Goal: Communication & Community: Answer question/provide support

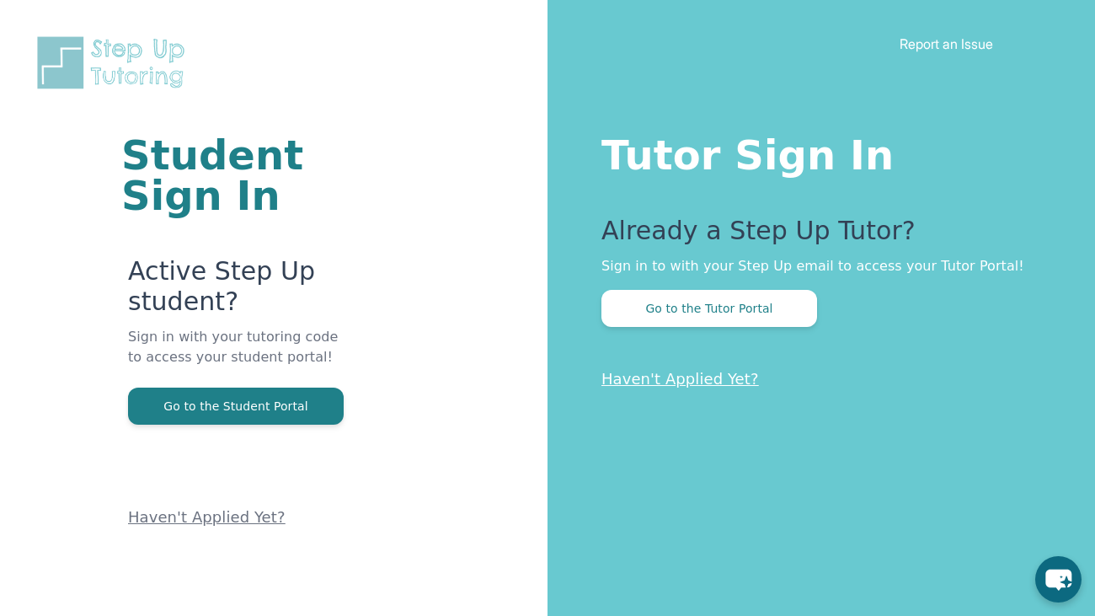
click at [357, 298] on div "Student Sign In Active Step Up student? Sign in with your tutoring code to acce…" at bounding box center [273, 264] width 413 height 529
click at [707, 301] on button "Go to the Tutor Portal" at bounding box center [709, 308] width 216 height 37
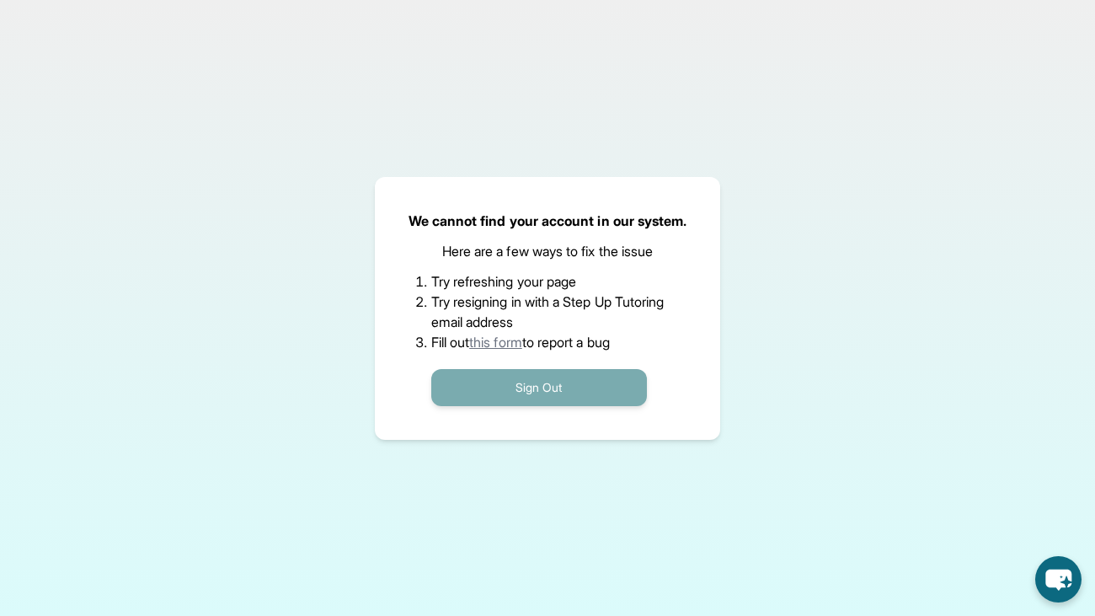
click at [555, 375] on button "Sign Out" at bounding box center [539, 387] width 216 height 37
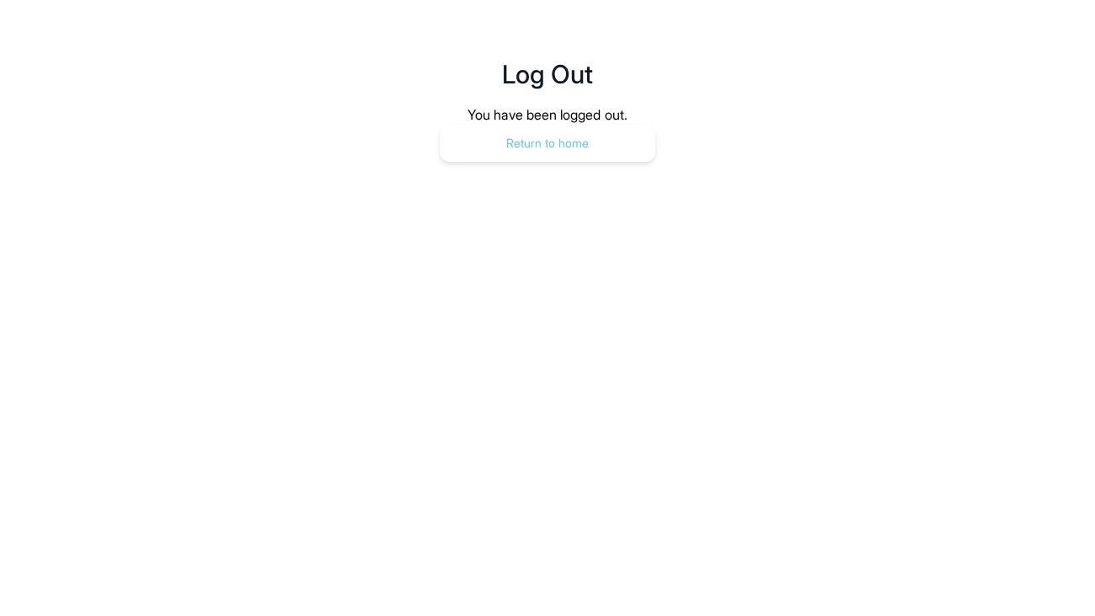
click at [553, 131] on button "Return to home" at bounding box center [548, 143] width 216 height 37
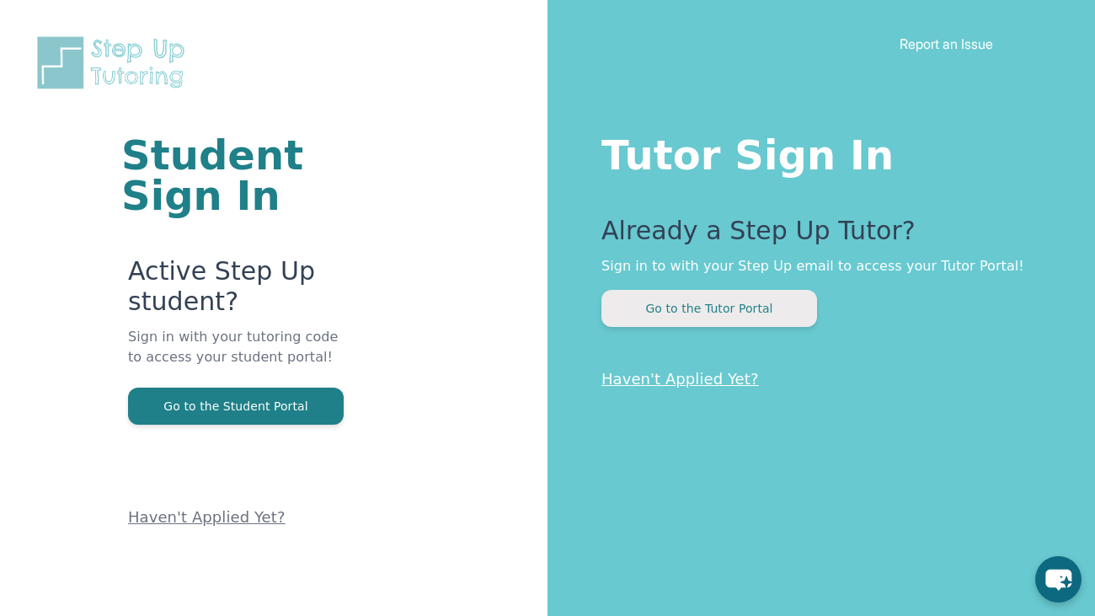
click at [757, 322] on button "Go to the Tutor Portal" at bounding box center [709, 308] width 216 height 37
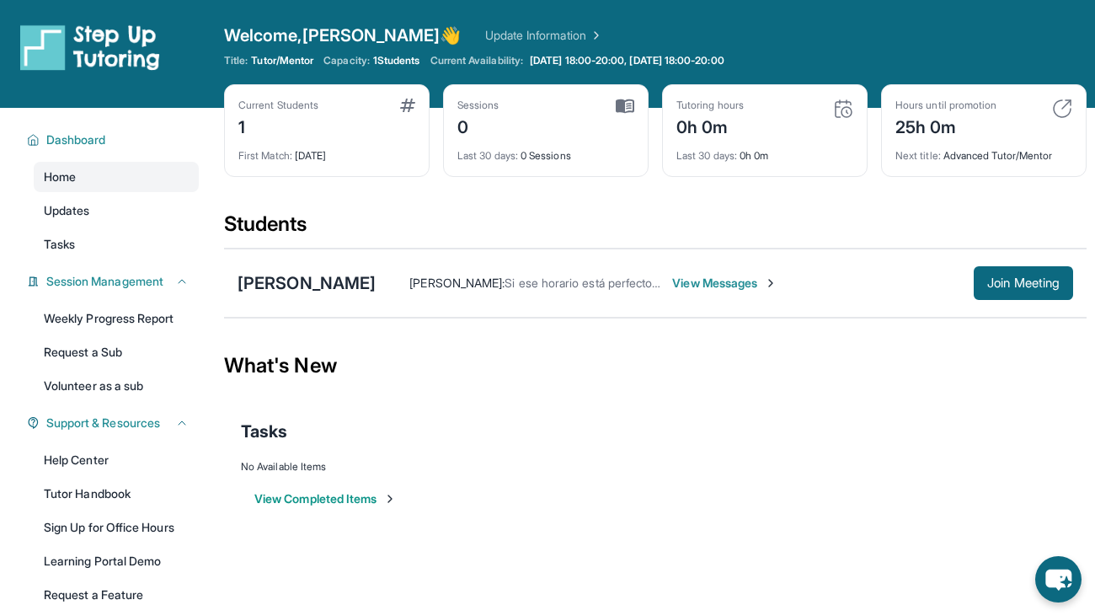
click at [581, 428] on div "Tasks" at bounding box center [655, 431] width 829 height 24
click at [777, 275] on span "View Messages" at bounding box center [724, 283] width 105 height 17
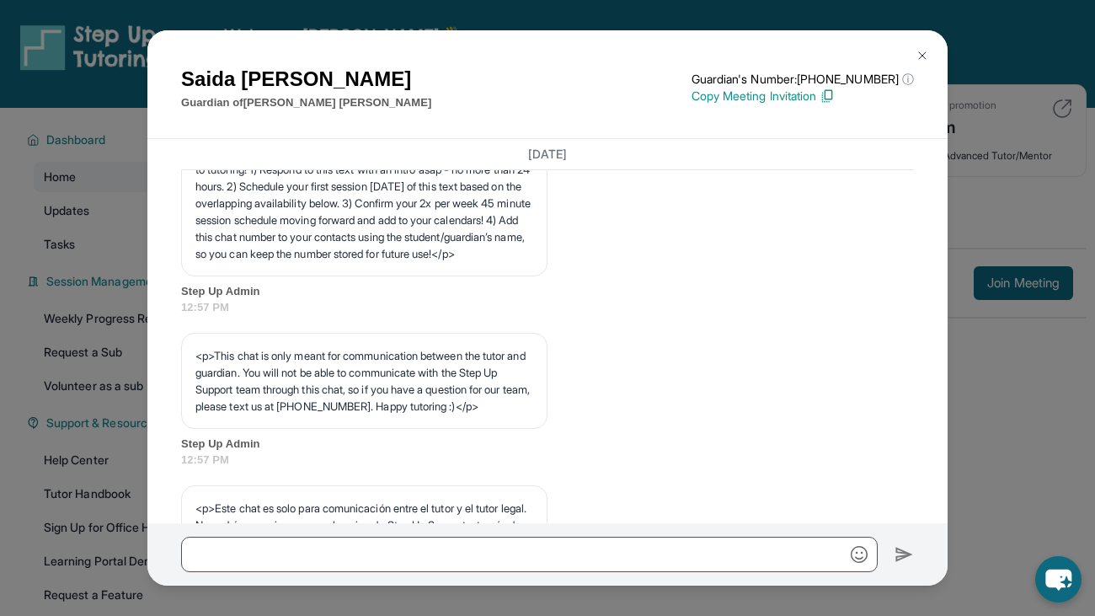
scroll to position [735, 0]
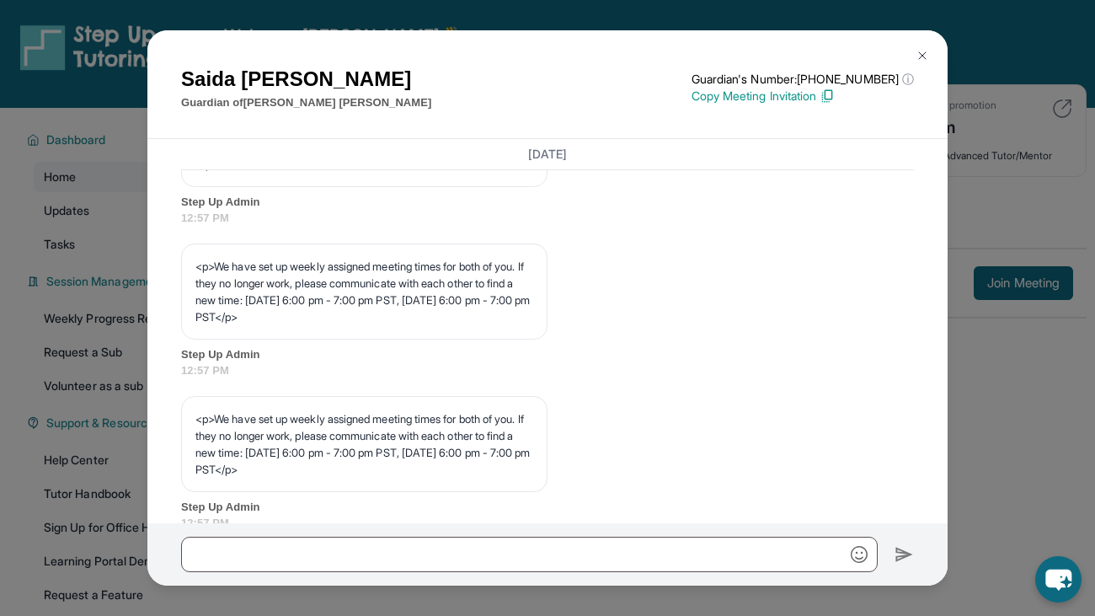
click at [914, 61] on button at bounding box center [922, 56] width 34 height 34
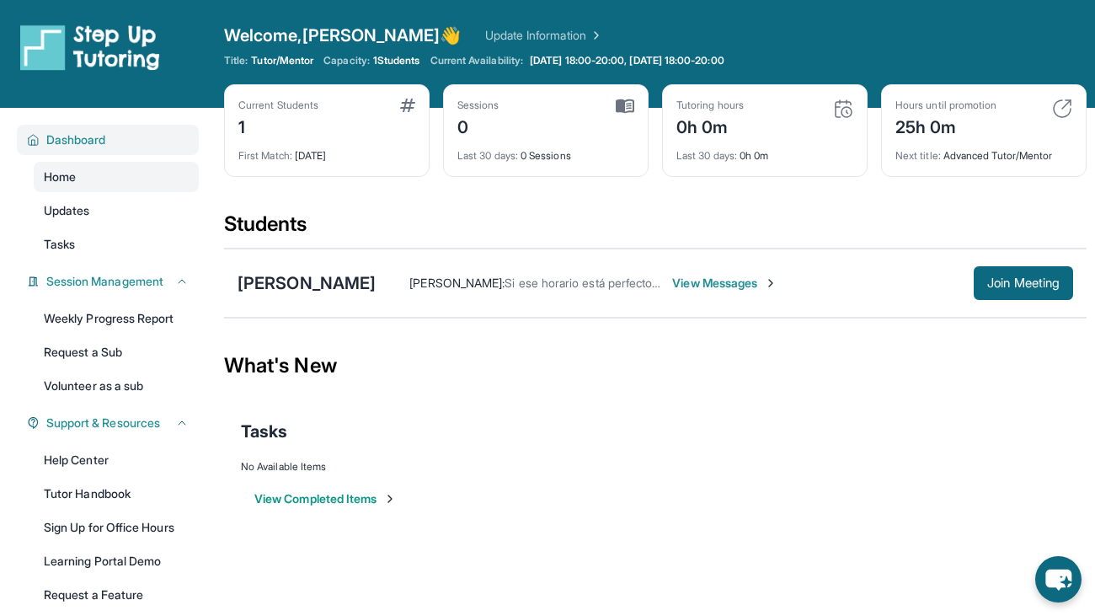
click at [67, 137] on span "Dashboard" at bounding box center [76, 139] width 60 height 17
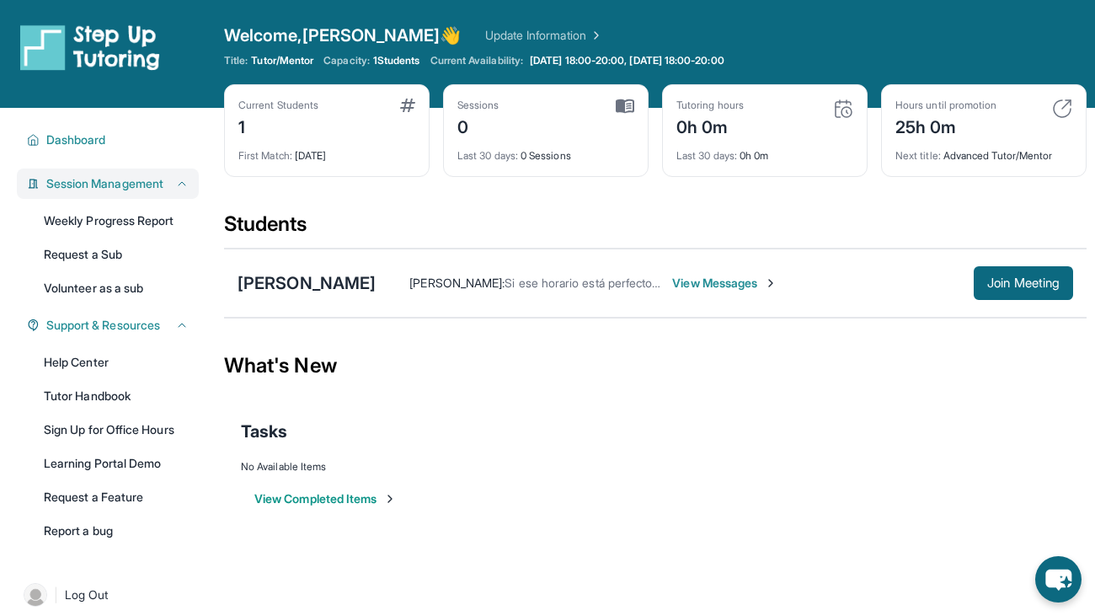
click at [113, 191] on div "Session Management" at bounding box center [108, 183] width 182 height 30
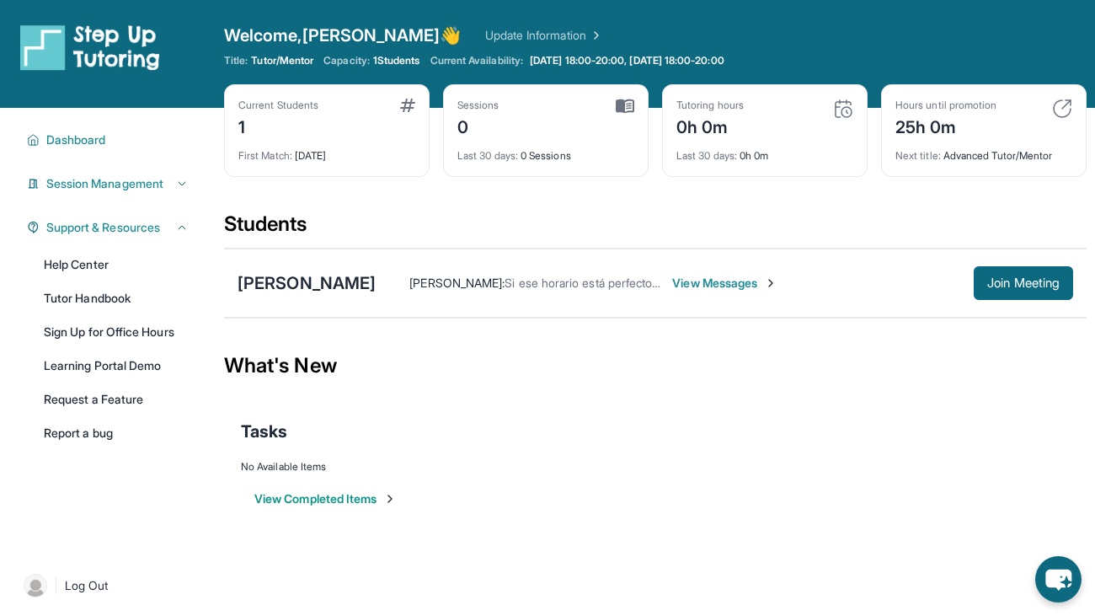
click at [114, 211] on div "Dashboard Home Updates Tasks Session Management Weekly Progress Report Request …" at bounding box center [108, 329] width 216 height 442
click at [120, 219] on span "Support & Resources" at bounding box center [103, 227] width 114 height 17
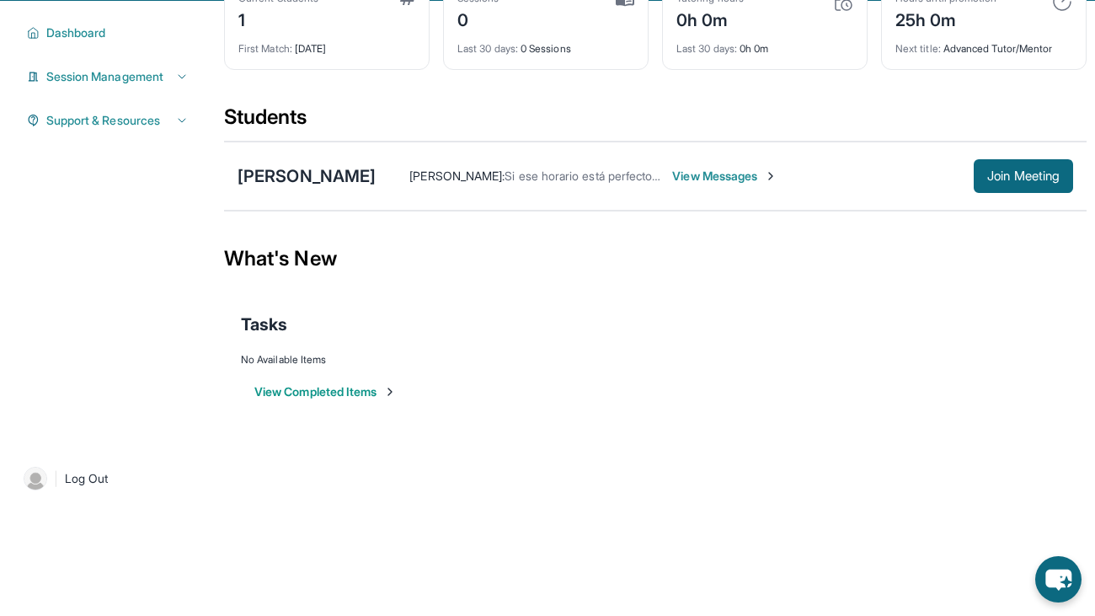
scroll to position [0, 0]
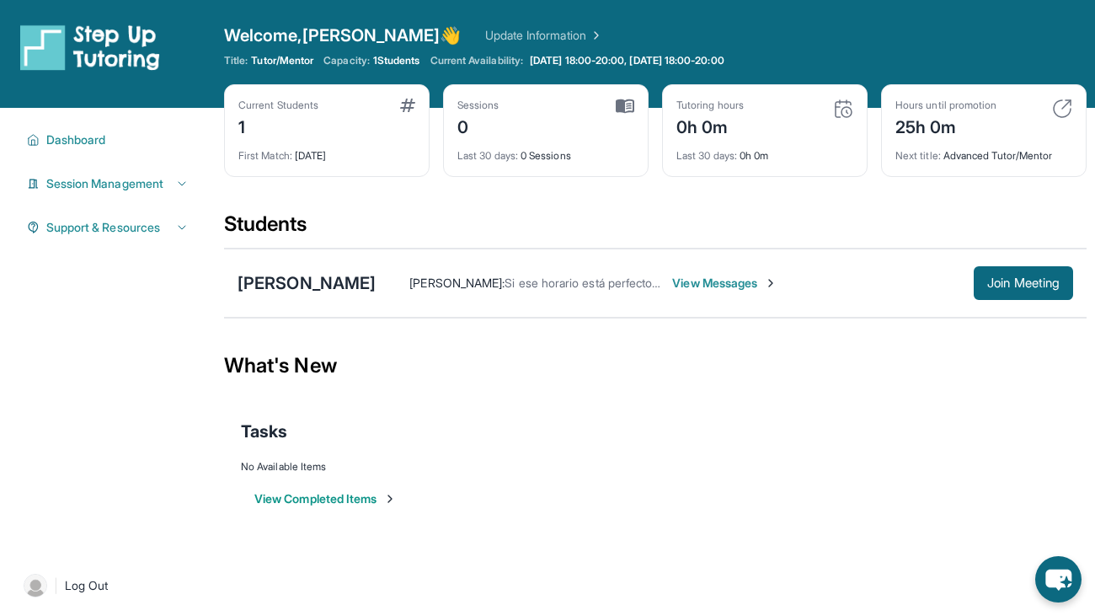
click at [983, 255] on div "Matthew Samayoa Urias Saida Urias : Si ese horario está perfecto. Comenzar , cu…" at bounding box center [655, 282] width 862 height 69
click at [999, 278] on span "Join Meeting" at bounding box center [1023, 283] width 72 height 10
click at [409, 56] on span "1 Students" at bounding box center [396, 60] width 47 height 13
click at [392, 437] on div "Tasks" at bounding box center [655, 431] width 829 height 24
click at [683, 230] on div "Students" at bounding box center [655, 229] width 862 height 37
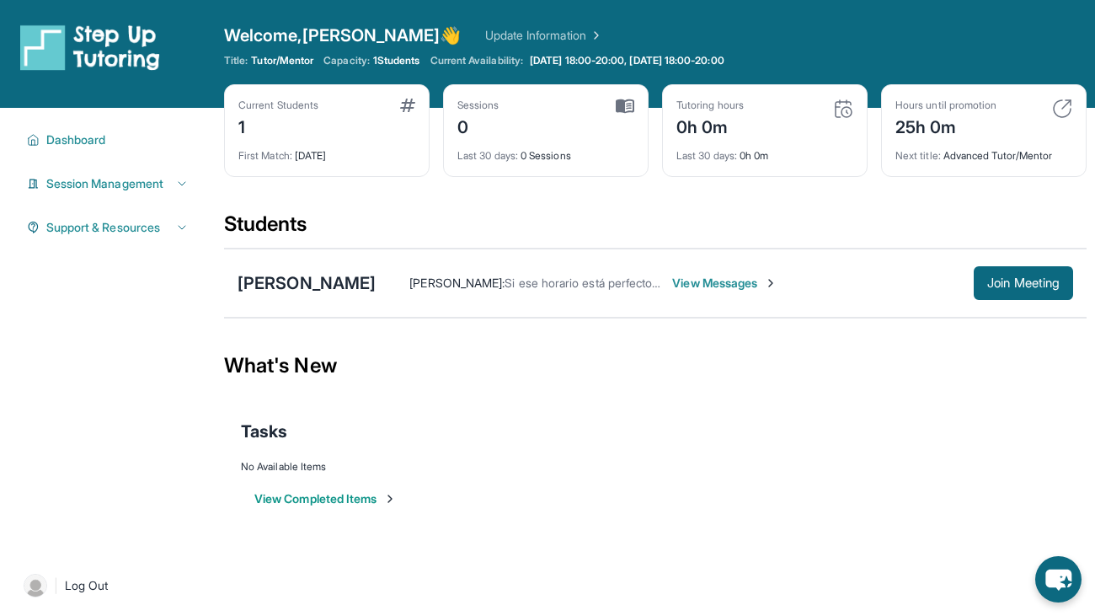
click at [707, 364] on div "What's New" at bounding box center [655, 365] width 862 height 74
click at [312, 297] on div "Matthew Samayoa Urias Saida Urias : Si ese horario está perfecto. Comenzar , cu…" at bounding box center [655, 282] width 862 height 69
click at [136, 177] on span "Session Management" at bounding box center [104, 183] width 117 height 17
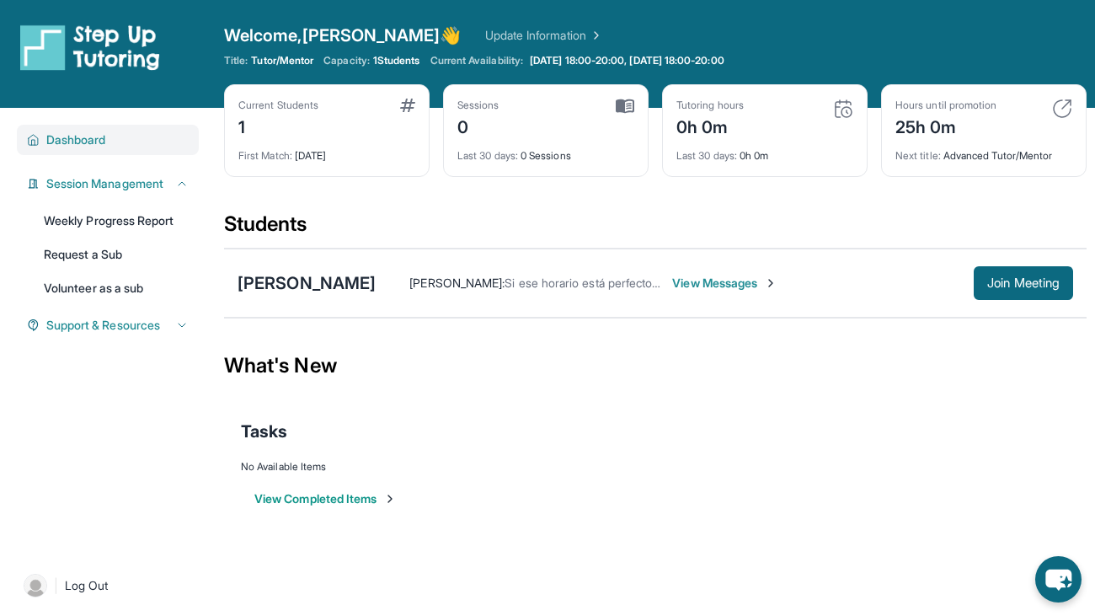
click at [119, 150] on div "Dashboard" at bounding box center [108, 140] width 182 height 30
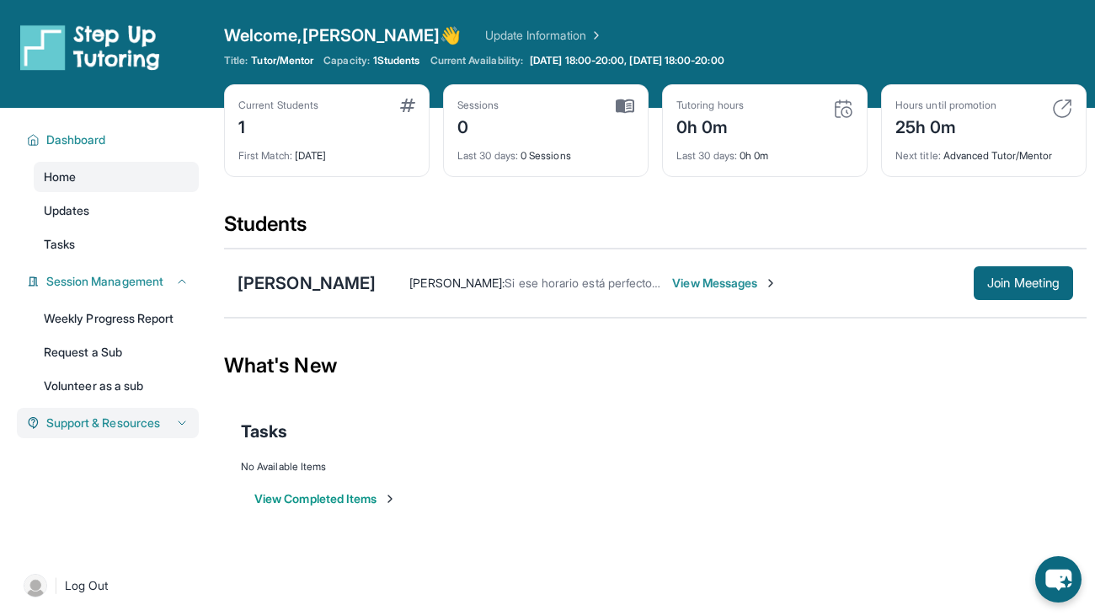
click at [146, 414] on span "Support & Resources" at bounding box center [103, 422] width 114 height 17
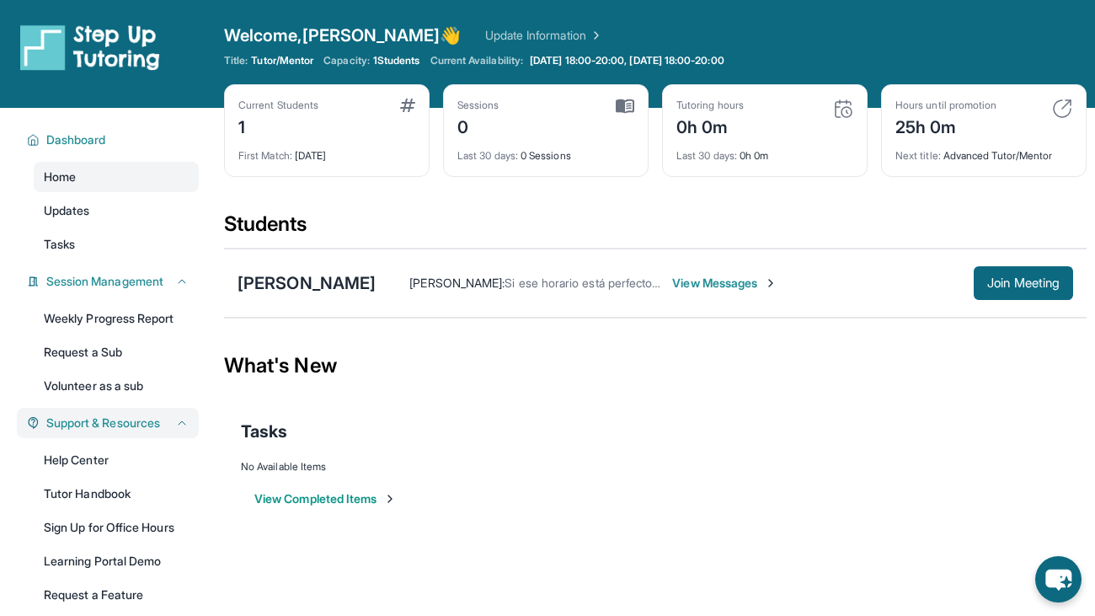
scroll to position [111, 0]
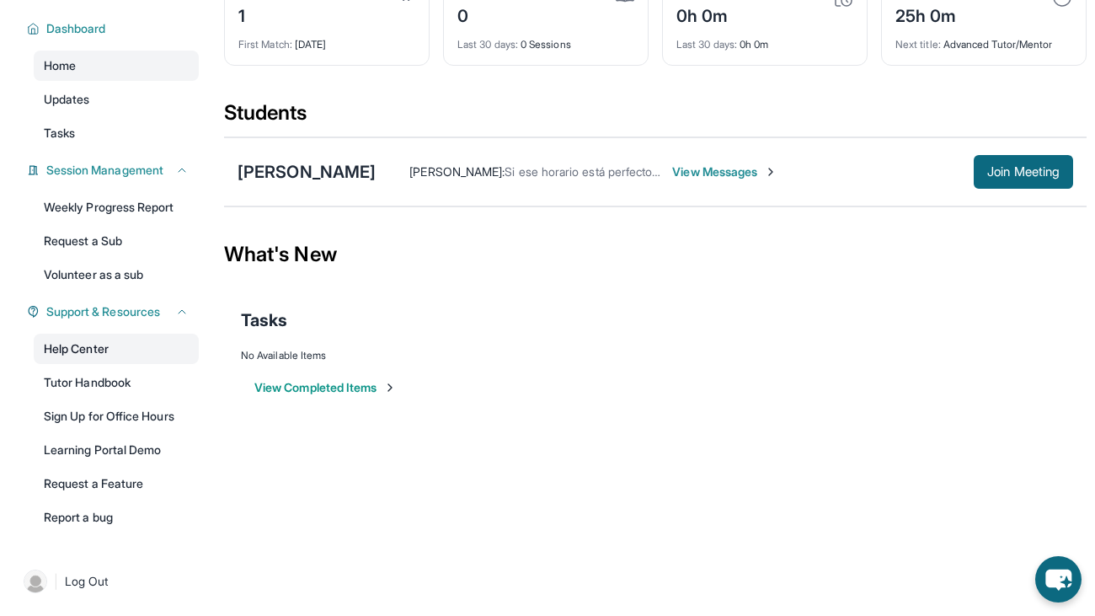
click at [110, 350] on link "Help Center" at bounding box center [116, 348] width 165 height 30
click at [284, 165] on div "Matthew Samayoa Urias" at bounding box center [306, 172] width 138 height 24
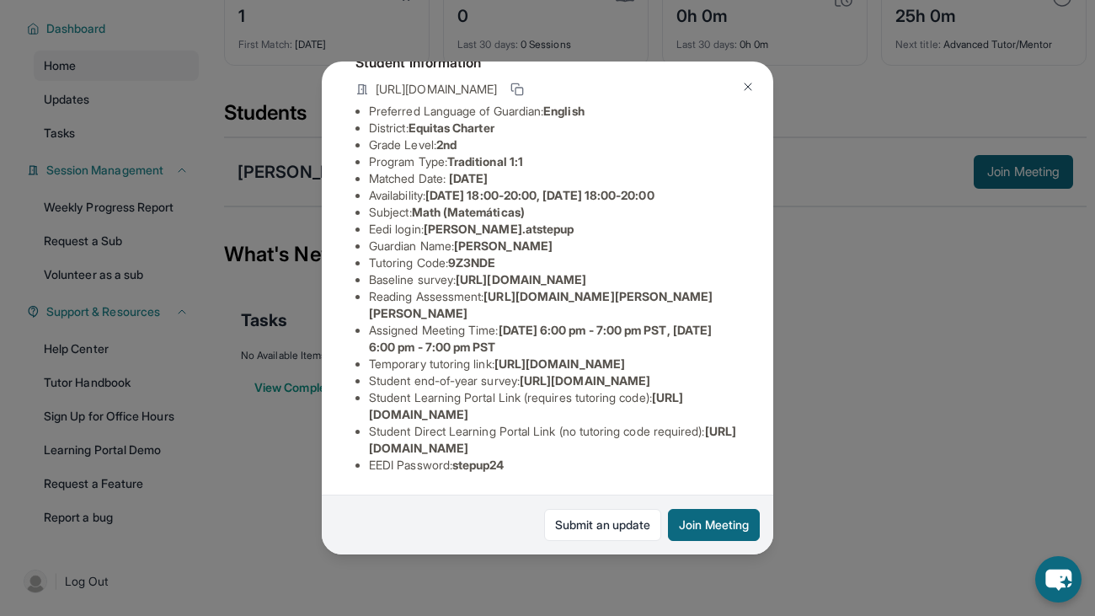
scroll to position [265, 19]
click at [494, 356] on span "https://www.thelessonspace.com/space/2b29e556-081a-4ccd-9d2f-1076aeafdad4/" at bounding box center [559, 363] width 131 height 14
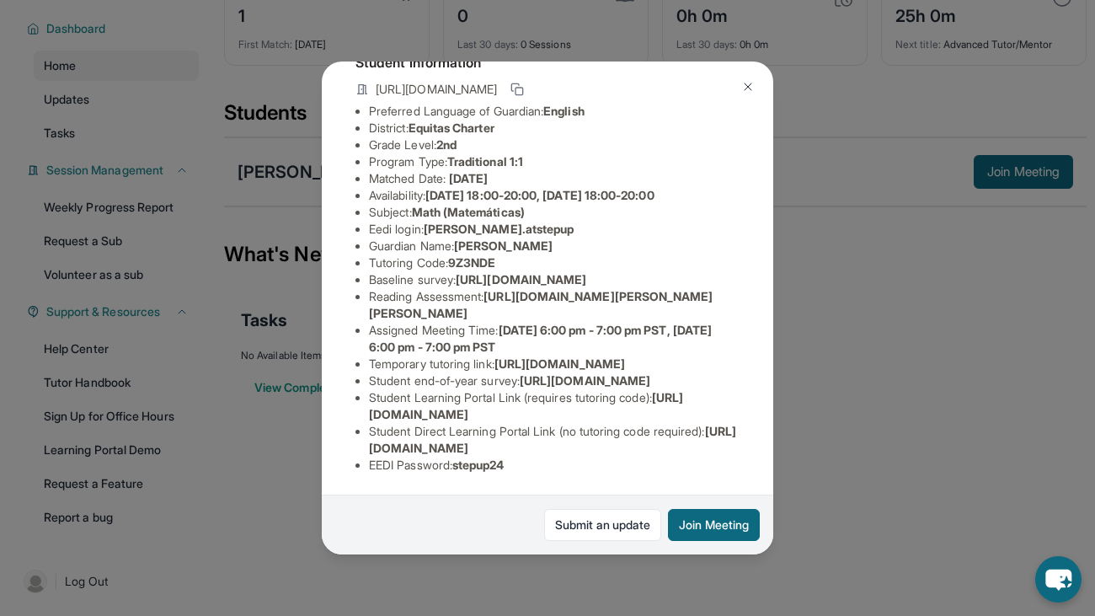
scroll to position [265, 0]
drag, startPoint x: 544, startPoint y: 300, endPoint x: 337, endPoint y: 277, distance: 208.4
click at [337, 277] on div "Matthew Samayoa Urias Guardian: Saida Urias Student Information https://student…" at bounding box center [547, 307] width 451 height 493
click at [332, 344] on div "Matthew Samayoa Urias Guardian: Saida Urias Student Information https://student…" at bounding box center [547, 307] width 451 height 493
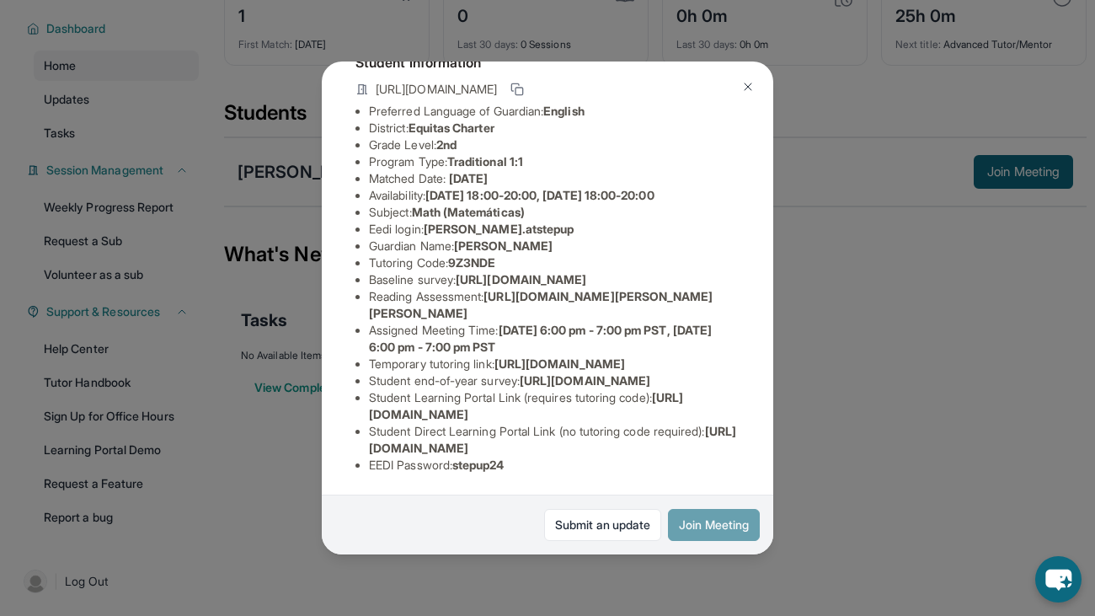
click at [753, 532] on button "Join Meeting" at bounding box center [714, 525] width 92 height 32
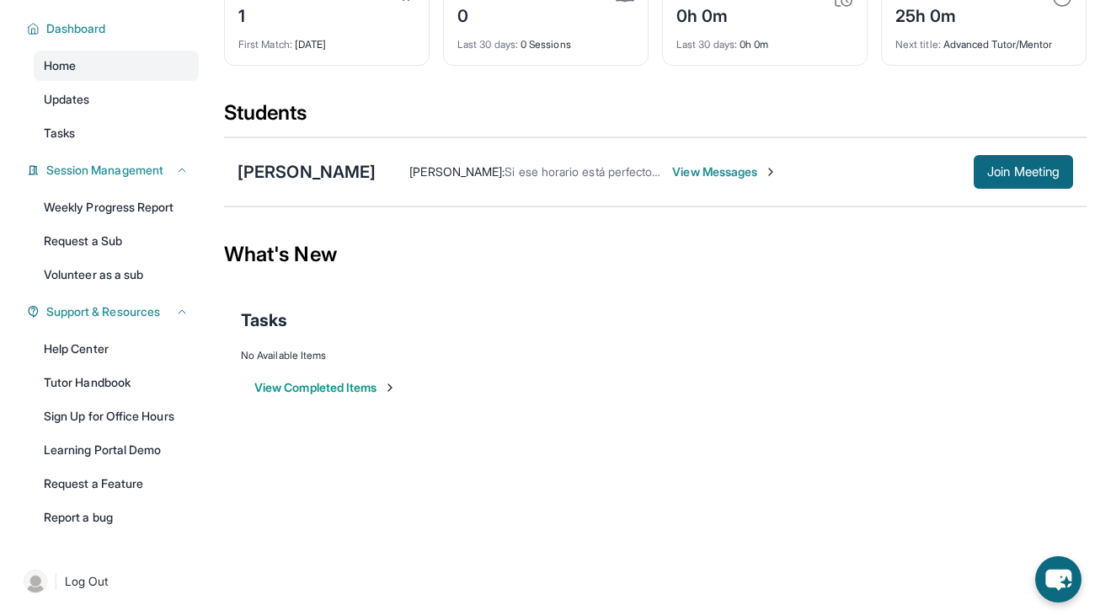
click at [510, 456] on div "Open sidebar Welcome, Aileen 👋 Update Information Title: Tutor/Mentor Capacity:…" at bounding box center [547, 197] width 1095 height 616
